Goal: Information Seeking & Learning: Check status

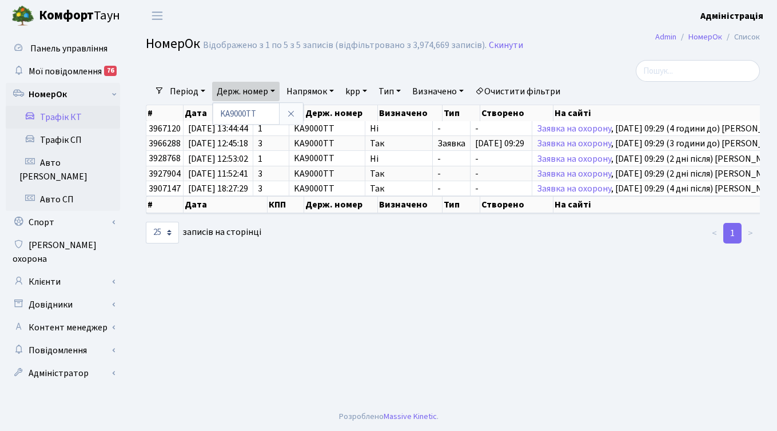
select select "25"
click at [612, 50] on h2 "НомерОк Відображено з 1 по 5 з 5 записів (відфільтровано з 3,974,669 записів). …" at bounding box center [453, 45] width 614 height 19
click at [55, 270] on link "Клієнти" at bounding box center [63, 281] width 114 height 23
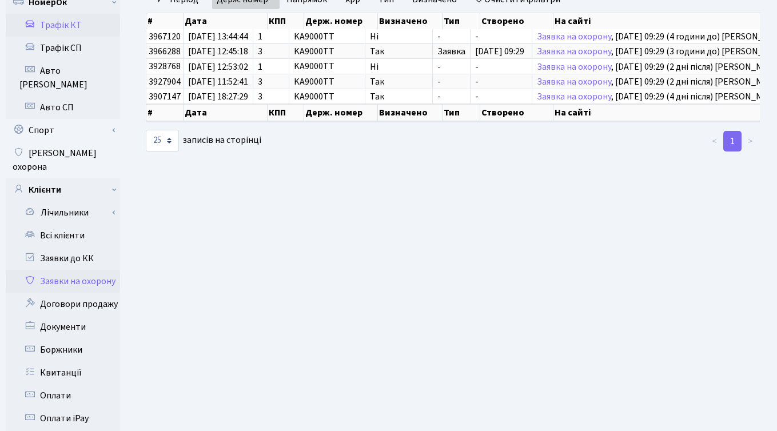
scroll to position [106, 0]
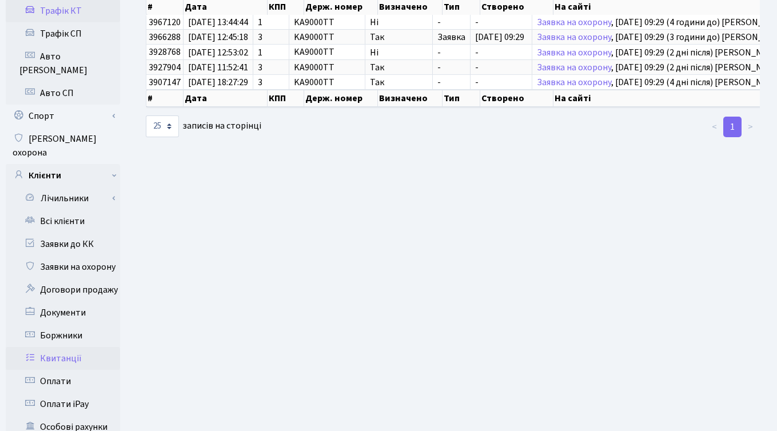
click at [55, 347] on link "Квитанції" at bounding box center [63, 358] width 114 height 23
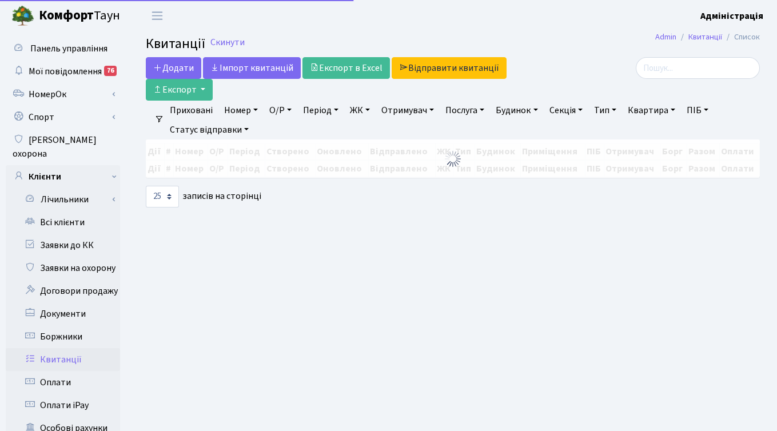
select select
select select "25"
click at [358, 113] on link "ЖК" at bounding box center [359, 110] width 29 height 19
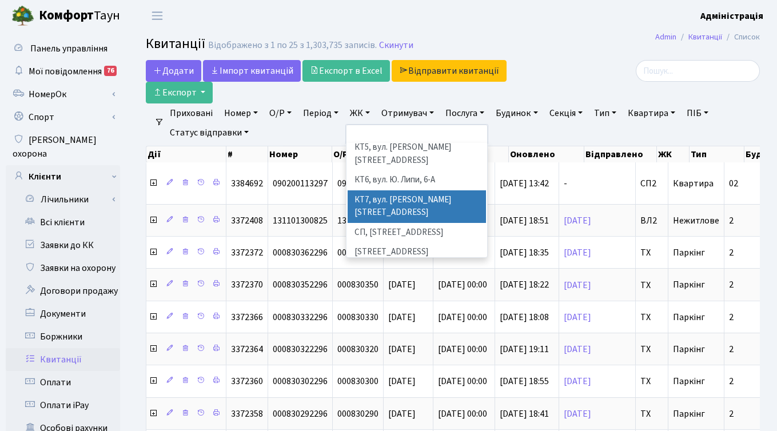
scroll to position [120, 0]
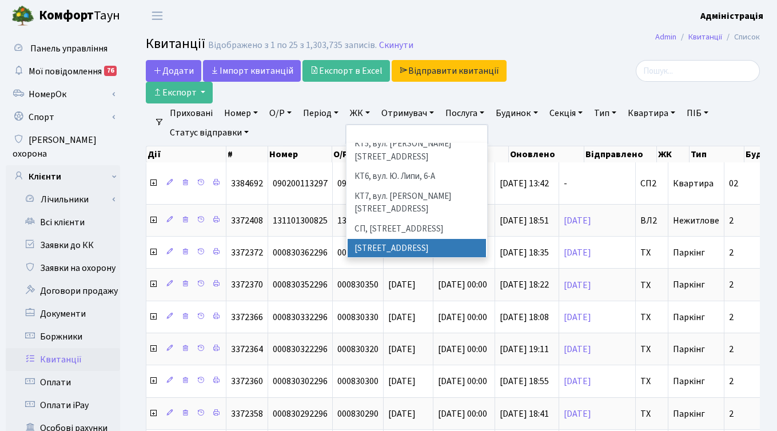
click at [384, 239] on li "[STREET_ADDRESS]" at bounding box center [417, 249] width 138 height 20
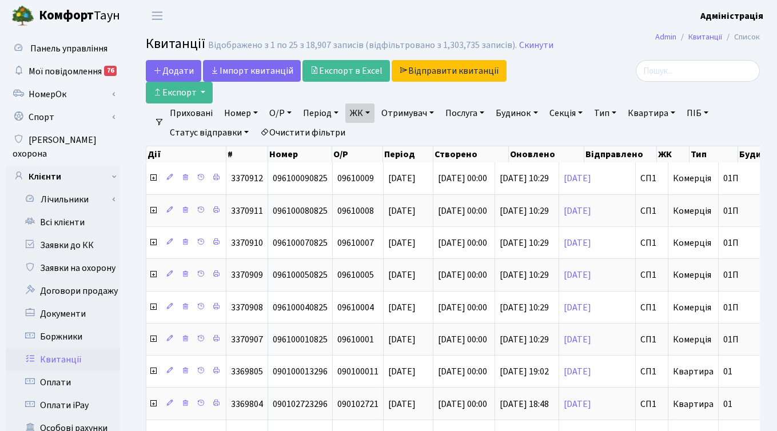
click at [605, 114] on link "Тип" at bounding box center [604, 112] width 31 height 19
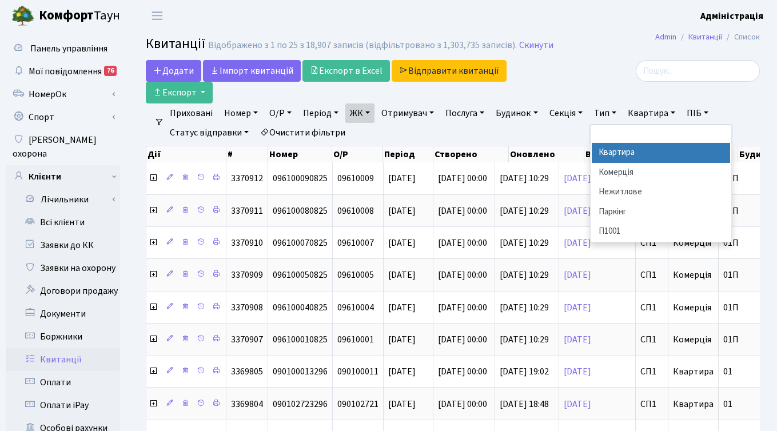
click at [631, 157] on li "Квартира" at bounding box center [661, 153] width 138 height 20
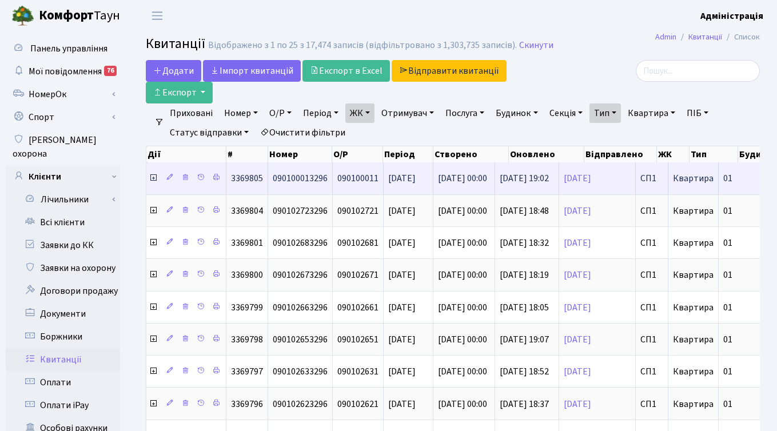
click at [152, 176] on icon at bounding box center [153, 177] width 9 height 9
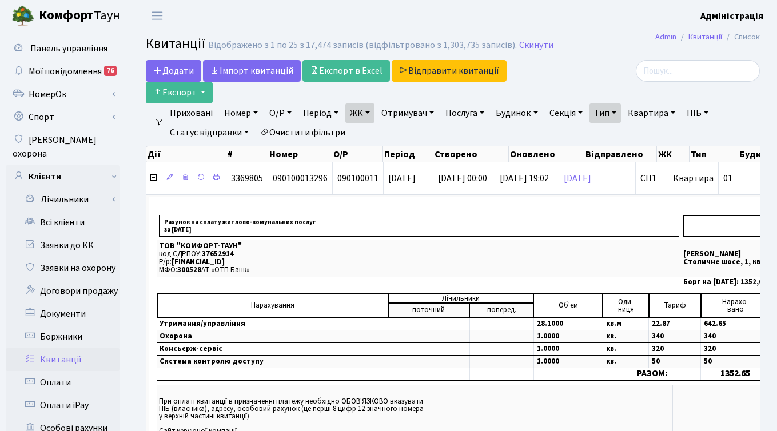
click at [600, 61] on div at bounding box center [663, 71] width 193 height 22
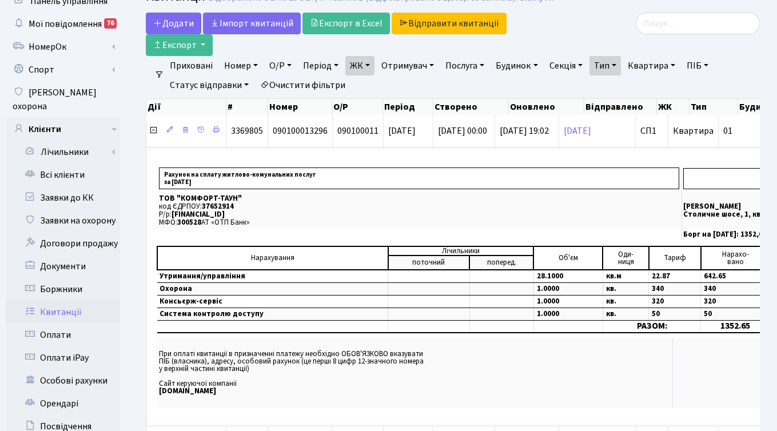
scroll to position [48, 0]
